Goal: Task Accomplishment & Management: Manage account settings

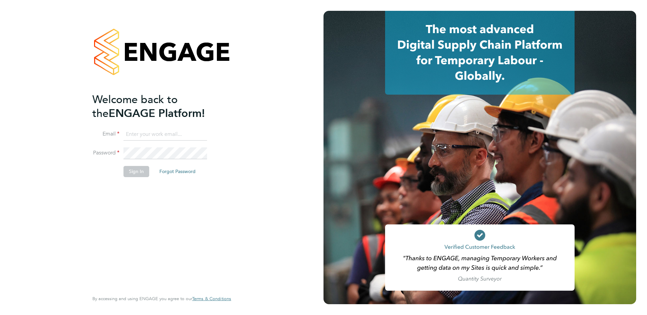
type input "[EMAIL_ADDRESS][DOMAIN_NAME]"
click at [137, 172] on button "Sign In" at bounding box center [136, 171] width 26 height 11
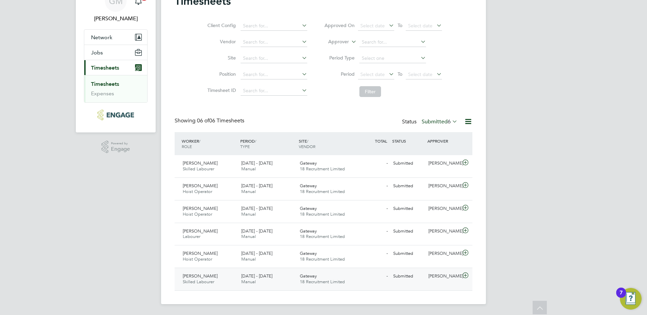
click at [222, 276] on div "Daniel Eedle Skilled Labourer 22 - 28 Sep 2025" at bounding box center [209, 279] width 59 height 17
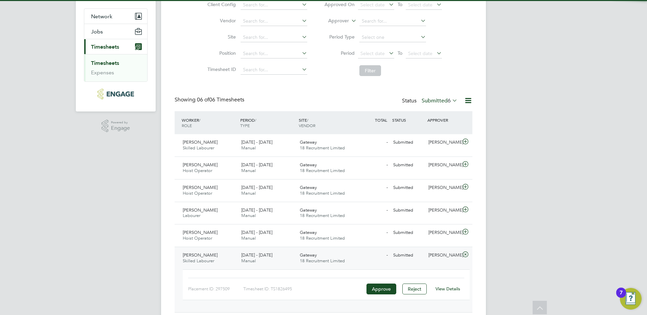
scroll to position [78, 0]
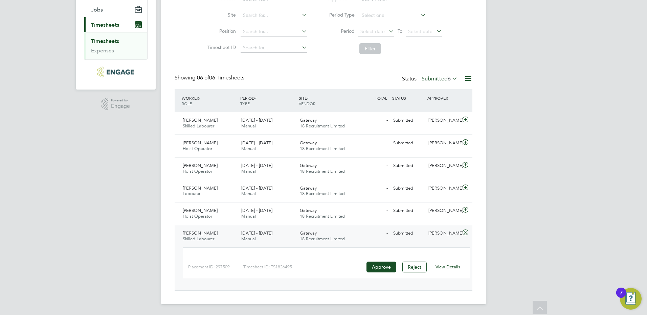
click at [443, 265] on link "View Details" at bounding box center [447, 267] width 25 height 6
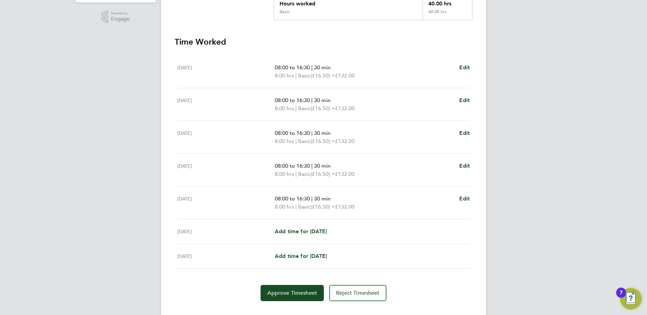
scroll to position [179, 0]
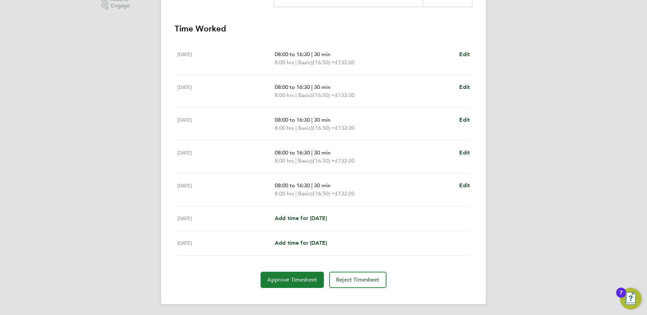
click at [307, 280] on span "Approve Timesheet" at bounding box center [292, 280] width 50 height 7
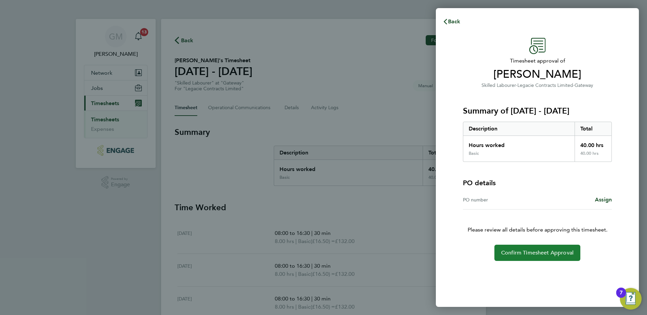
click at [516, 251] on span "Confirm Timesheet Approval" at bounding box center [537, 253] width 72 height 7
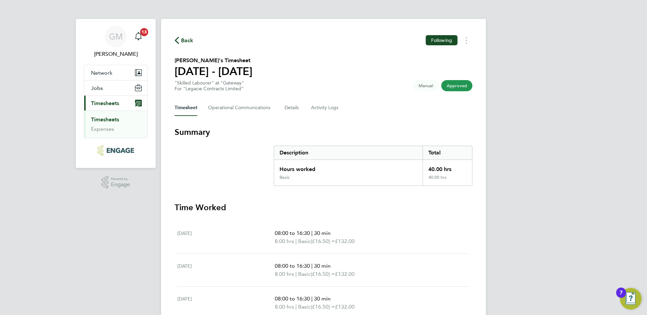
click at [111, 120] on link "Timesheets" at bounding box center [105, 119] width 28 height 6
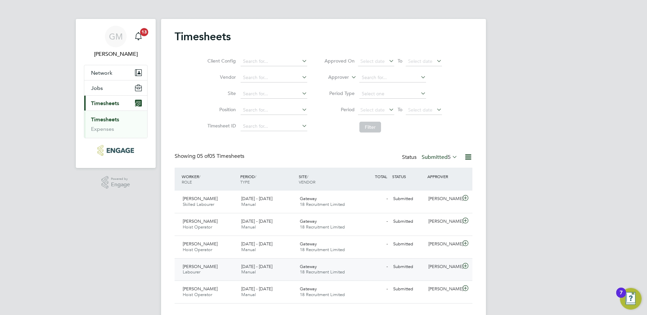
click at [279, 271] on div "22 - 28 Sep 2025 Manual" at bounding box center [267, 269] width 59 height 17
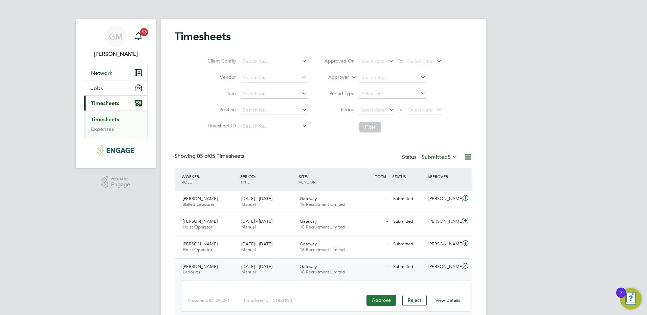
click at [375, 300] on button "Approve" at bounding box center [381, 300] width 30 height 11
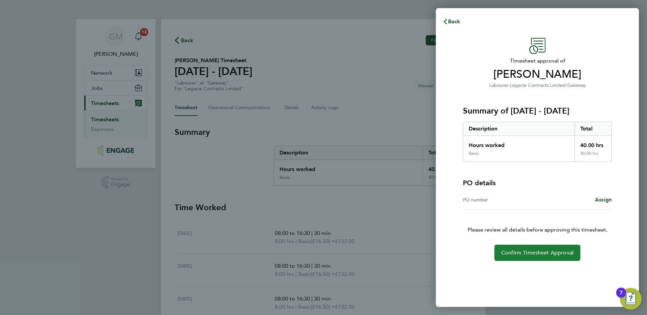
click at [523, 252] on span "Confirm Timesheet Approval" at bounding box center [537, 253] width 72 height 7
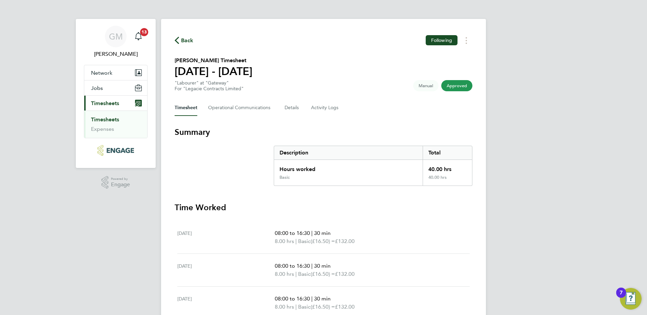
click at [109, 119] on link "Timesheets" at bounding box center [105, 119] width 28 height 6
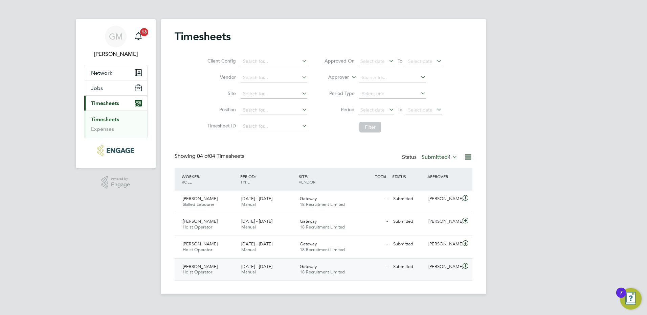
click at [291, 267] on div "[DATE] - [DATE] Manual" at bounding box center [267, 269] width 59 height 17
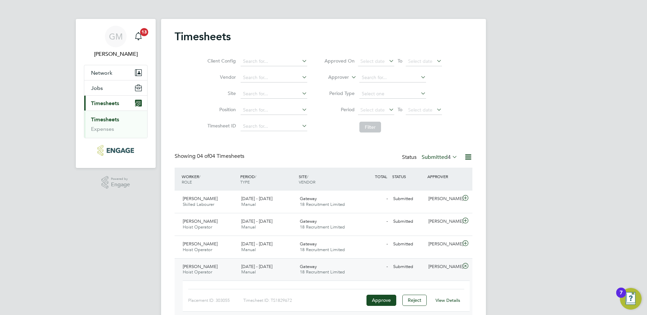
click at [442, 298] on link "View Details" at bounding box center [447, 301] width 25 height 6
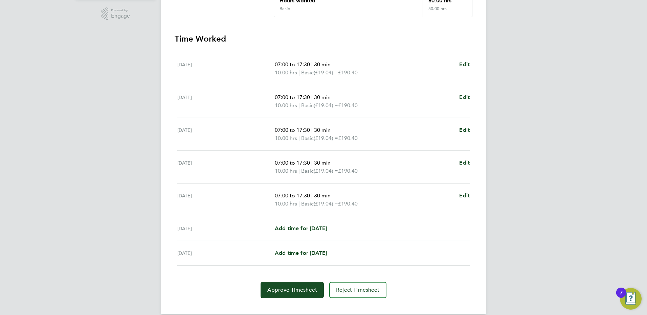
scroll to position [169, 0]
click at [296, 293] on span "Approve Timesheet" at bounding box center [292, 289] width 50 height 7
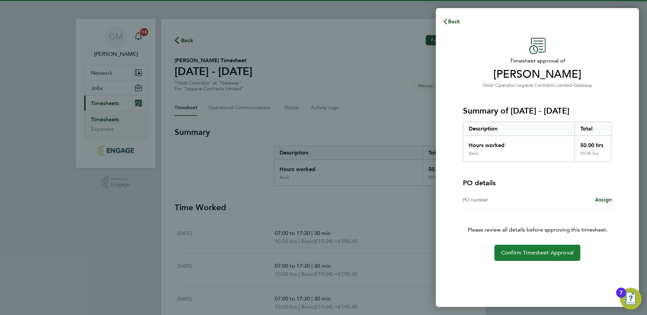
click at [515, 255] on span "Confirm Timesheet Approval" at bounding box center [537, 253] width 72 height 7
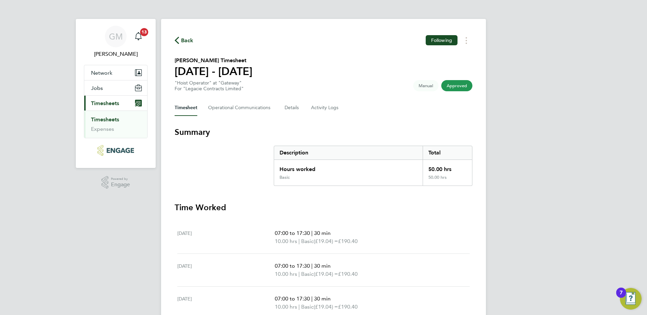
click at [115, 118] on link "Timesheets" at bounding box center [105, 119] width 28 height 6
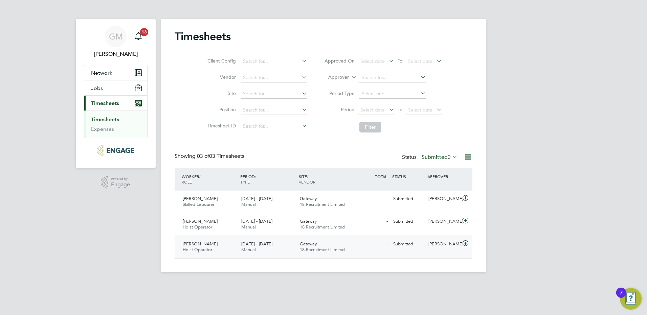
click at [214, 245] on span "Jason Lawerence" at bounding box center [200, 244] width 35 height 6
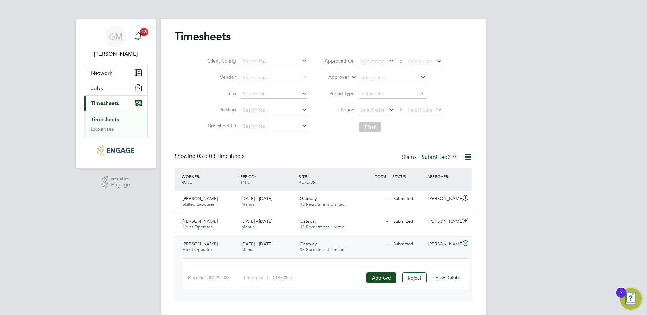
click at [443, 278] on link "View Details" at bounding box center [447, 278] width 25 height 6
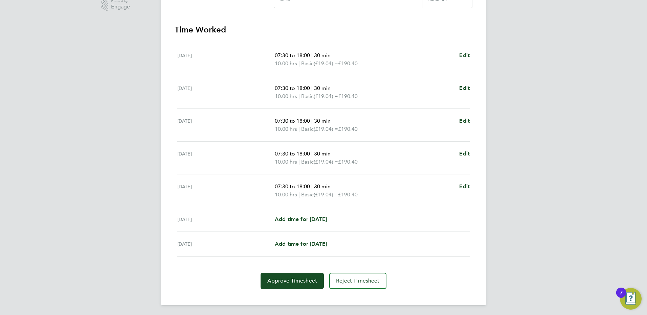
scroll to position [179, 0]
click at [291, 280] on span "Approve Timesheet" at bounding box center [292, 280] width 50 height 7
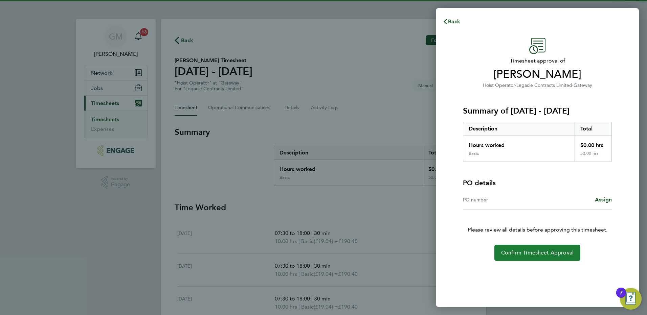
click at [509, 252] on span "Confirm Timesheet Approval" at bounding box center [537, 253] width 72 height 7
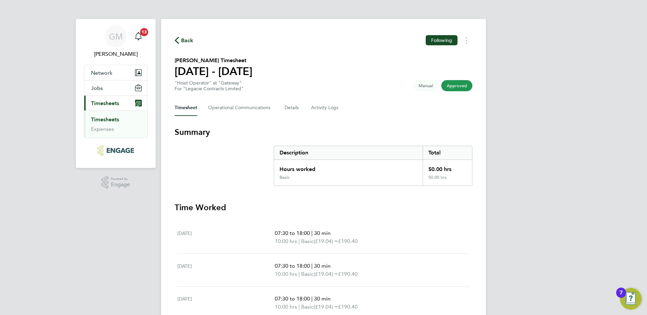
click at [106, 118] on link "Timesheets" at bounding box center [105, 119] width 28 height 6
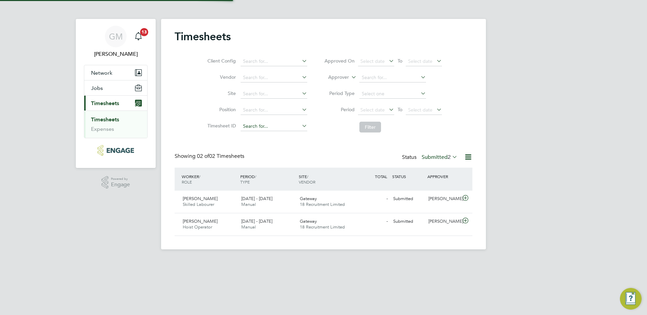
scroll to position [17, 59]
click at [263, 221] on span "[DATE] - [DATE]" at bounding box center [256, 221] width 31 height 6
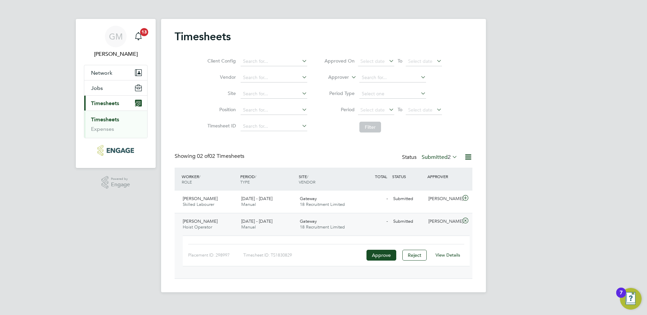
click at [450, 255] on link "View Details" at bounding box center [447, 255] width 25 height 6
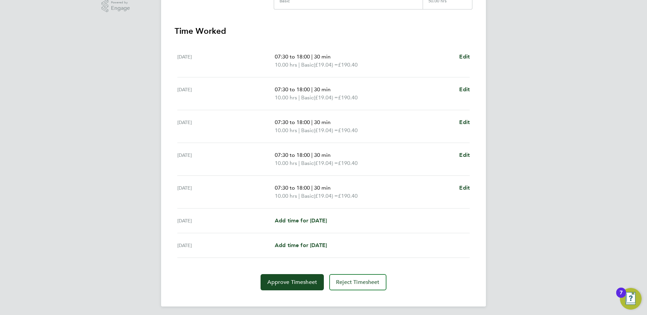
scroll to position [179, 0]
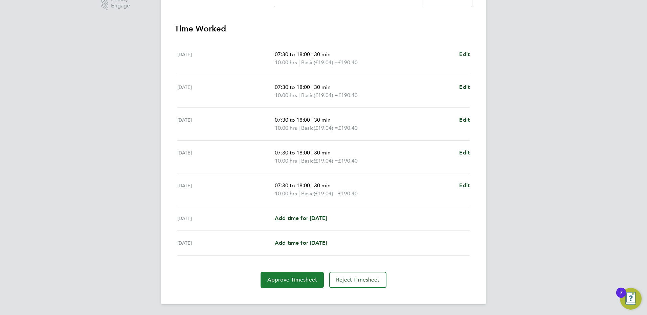
click at [293, 275] on button "Approve Timesheet" at bounding box center [291, 280] width 63 height 16
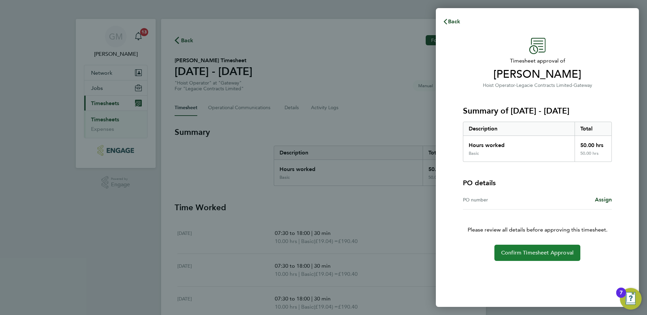
click at [531, 256] on span "Confirm Timesheet Approval" at bounding box center [537, 253] width 72 height 7
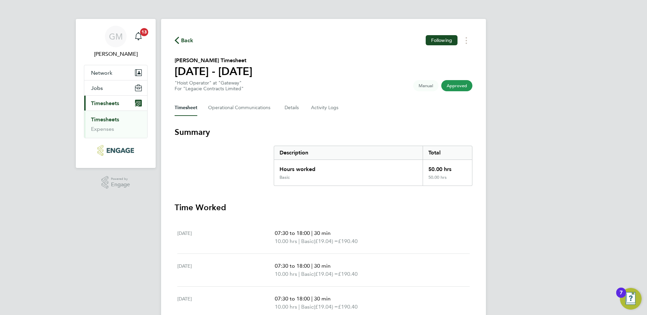
click at [115, 116] on ul "Timesheets Expenses" at bounding box center [115, 124] width 63 height 27
click at [115, 118] on link "Timesheets" at bounding box center [105, 119] width 28 height 6
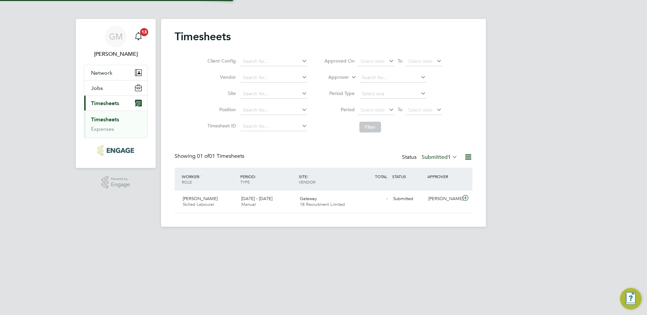
scroll to position [17, 59]
click at [280, 204] on div "22 - 28 Sep 2025 Manual" at bounding box center [267, 201] width 59 height 17
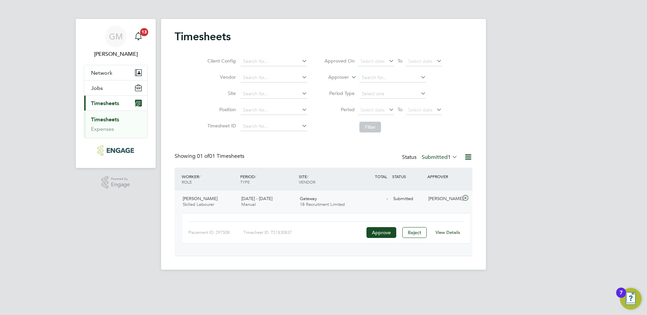
drag, startPoint x: 442, startPoint y: 228, endPoint x: 450, endPoint y: 234, distance: 10.2
click at [442, 229] on div "View Details" at bounding box center [447, 232] width 33 height 11
click at [450, 234] on link "View Details" at bounding box center [447, 233] width 25 height 6
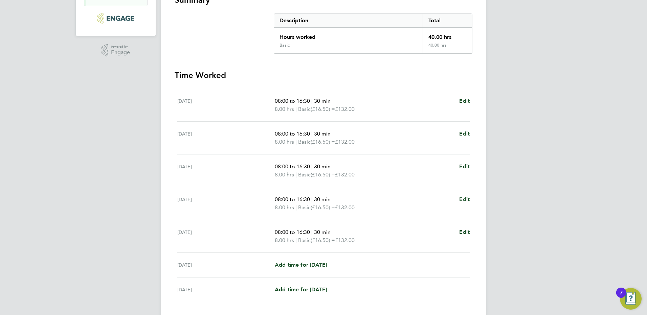
scroll to position [179, 0]
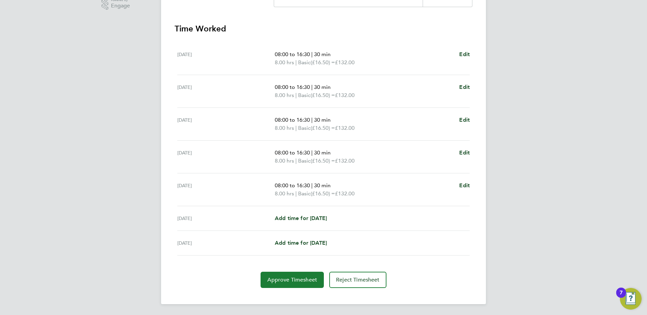
click at [305, 284] on button "Approve Timesheet" at bounding box center [291, 280] width 63 height 16
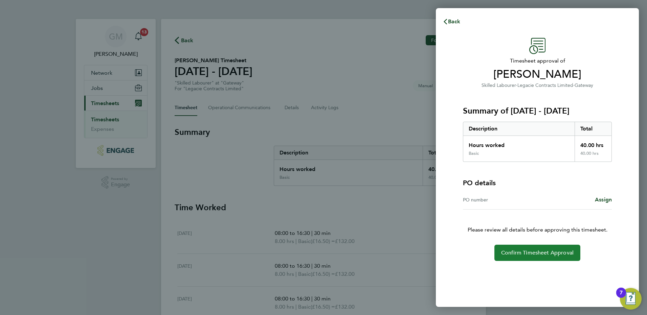
click at [525, 248] on button "Confirm Timesheet Approval" at bounding box center [537, 253] width 86 height 16
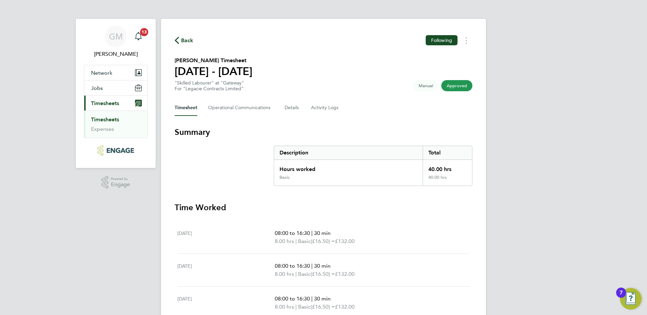
click at [105, 118] on link "Timesheets" at bounding box center [105, 119] width 28 height 6
